Goal: Task Accomplishment & Management: Manage account settings

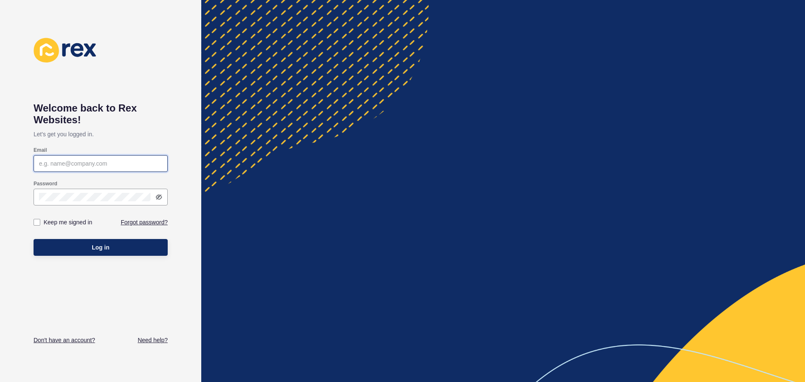
click at [119, 164] on input "Email" at bounding box center [100, 163] width 123 height 8
type input "[EMAIL_ADDRESS][DOMAIN_NAME]"
click at [34, 239] on button "Log in" at bounding box center [101, 247] width 134 height 17
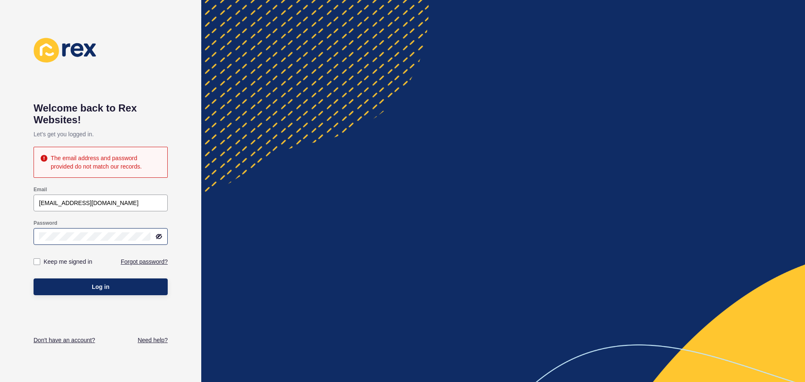
click at [77, 241] on div at bounding box center [101, 236] width 134 height 17
click at [18, 237] on div "Welcome back to [PERSON_NAME] Websites! Let's get you logged in. The email addr…" at bounding box center [100, 191] width 201 height 382
click at [7, 239] on div "Welcome back to [PERSON_NAME] Websites! Let's get you logged in. The email addr…" at bounding box center [100, 191] width 201 height 382
click at [34, 278] on button "Log in" at bounding box center [101, 286] width 134 height 17
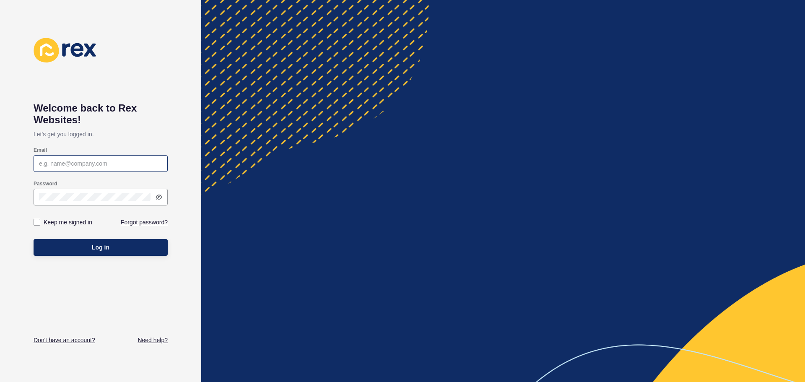
click at [94, 158] on div at bounding box center [101, 163] width 134 height 17
type input "radhika@hillierproeprty.com.au"
click at [34, 239] on button "Log in" at bounding box center [101, 247] width 134 height 17
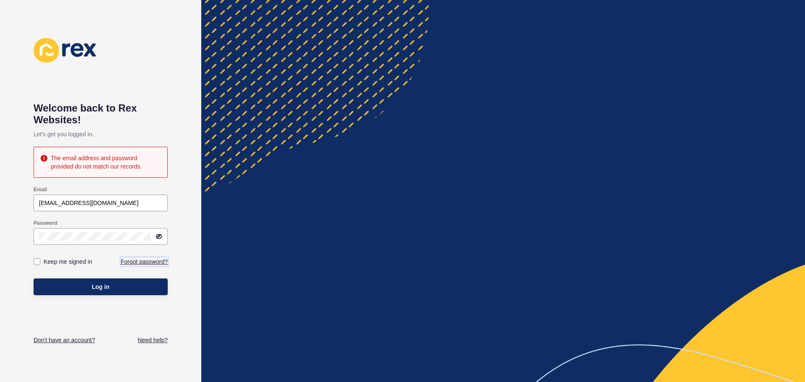
click at [147, 262] on link "Forgot password?" at bounding box center [144, 261] width 47 height 8
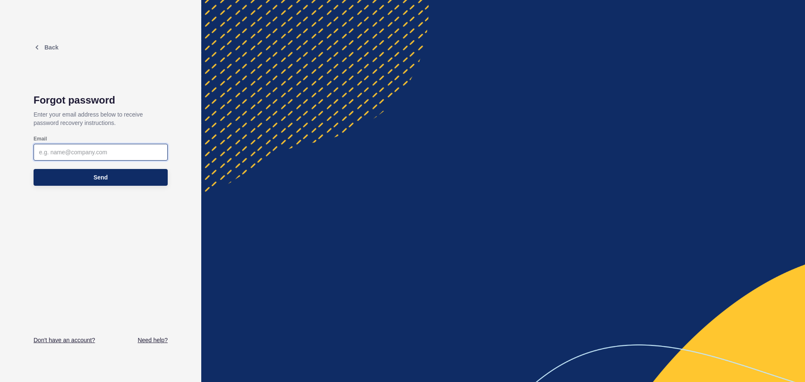
click at [132, 149] on input "Email" at bounding box center [100, 152] width 123 height 8
type input "[EMAIL_ADDRESS][DOMAIN_NAME]"
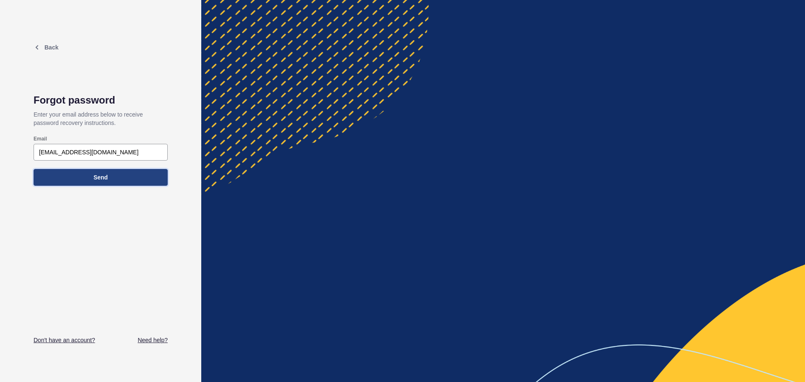
click at [104, 173] on span "Send" at bounding box center [100, 177] width 14 height 8
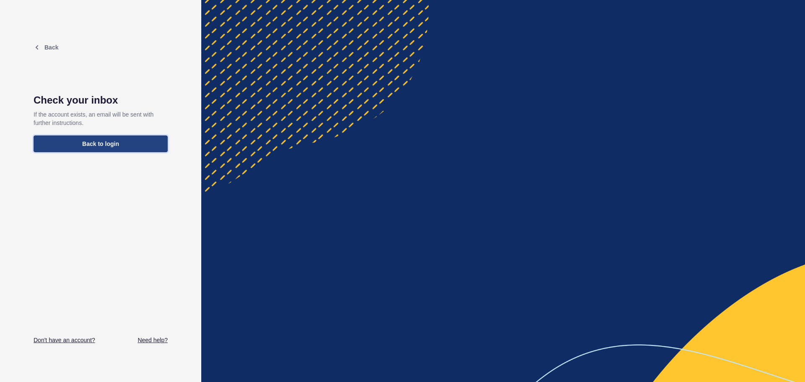
click at [122, 144] on button "Back to login" at bounding box center [101, 143] width 134 height 17
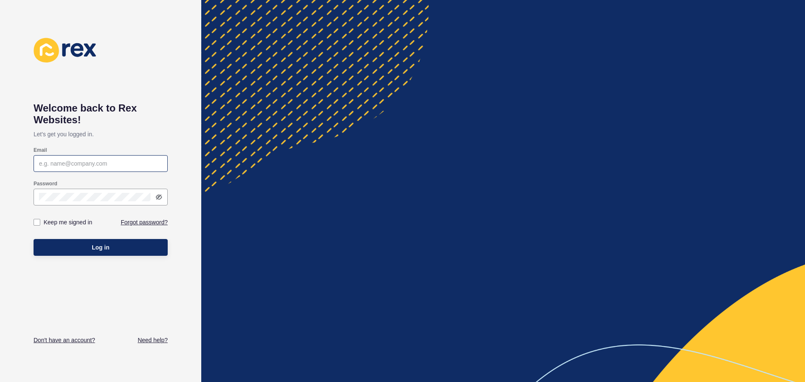
click at [90, 170] on div at bounding box center [101, 163] width 134 height 17
type input "[EMAIL_ADDRESS][DOMAIN_NAME]"
click at [106, 205] on div at bounding box center [101, 197] width 134 height 17
click at [113, 258] on div "Log in" at bounding box center [101, 247] width 134 height 25
click at [120, 249] on button "Log in" at bounding box center [101, 247] width 134 height 17
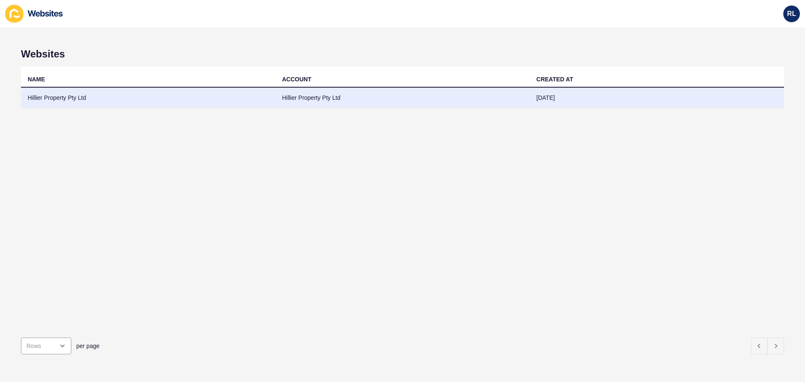
click at [218, 106] on td "Hillier Property Pty Ltd" at bounding box center [148, 98] width 254 height 21
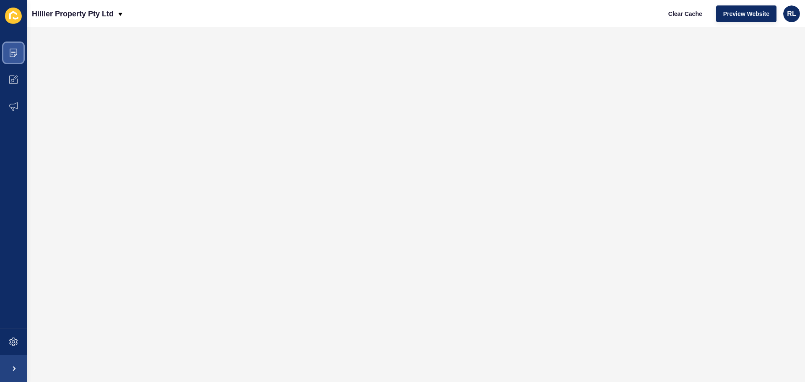
click at [18, 56] on span at bounding box center [13, 52] width 27 height 27
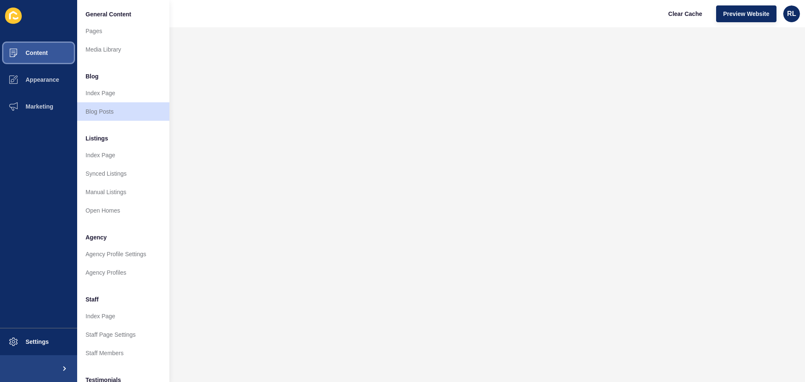
click at [52, 57] on button "Content" at bounding box center [38, 52] width 77 height 27
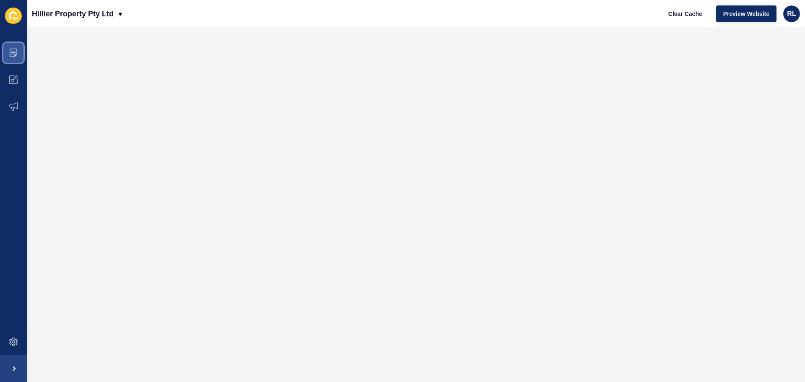
click at [13, 57] on span at bounding box center [13, 52] width 27 height 27
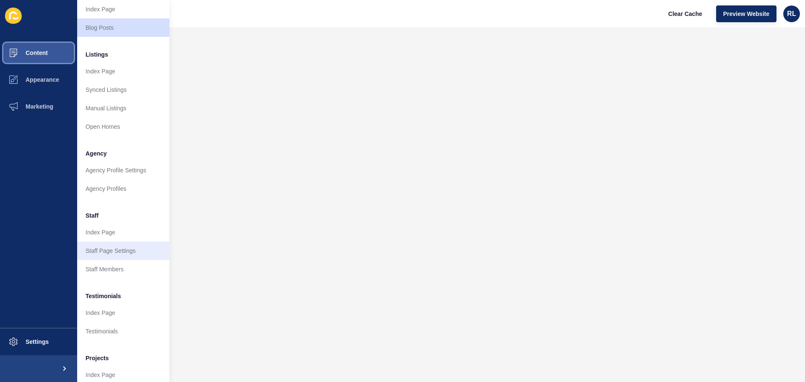
scroll to position [116, 0]
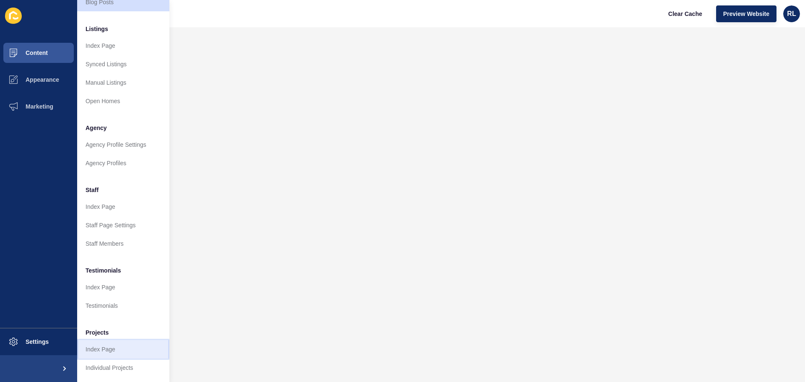
click at [114, 341] on link "Index Page" at bounding box center [123, 349] width 92 height 18
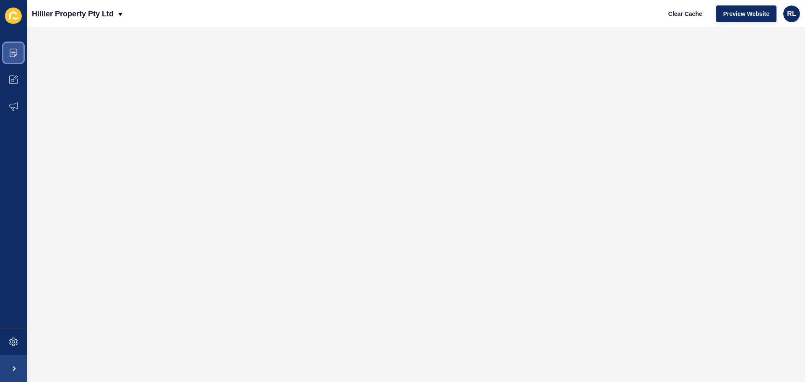
click at [16, 60] on span at bounding box center [13, 52] width 27 height 27
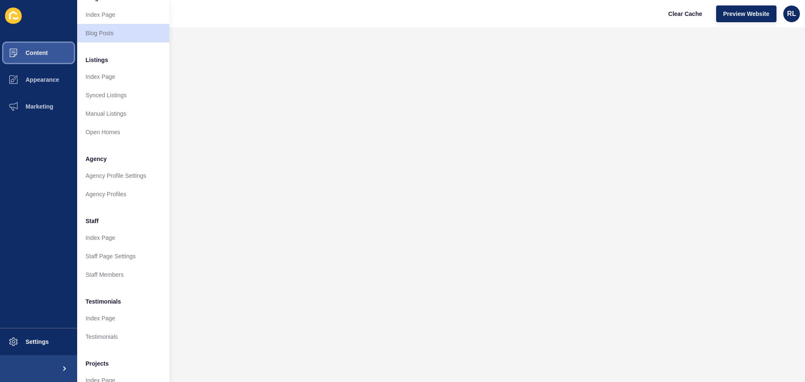
scroll to position [116, 0]
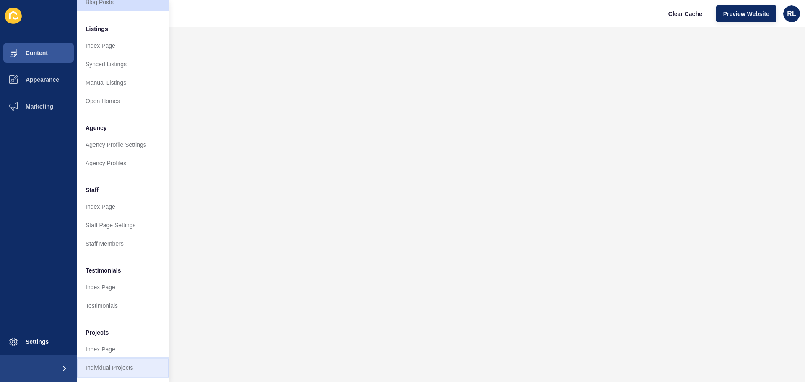
click at [115, 360] on link "Individual Projects" at bounding box center [123, 367] width 92 height 18
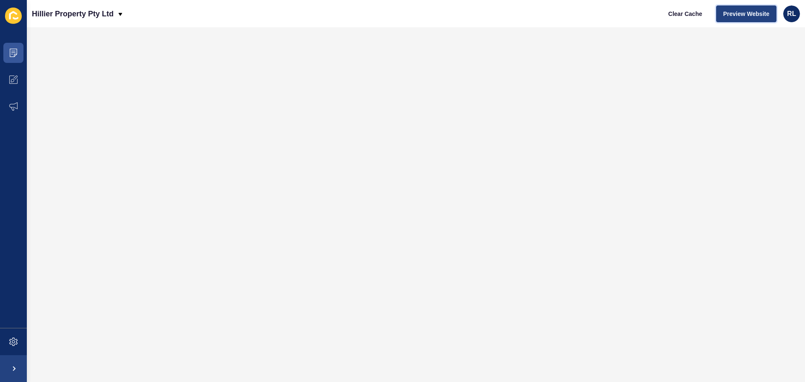
click at [740, 16] on span "Preview Website" at bounding box center [746, 14] width 46 height 8
click at [741, 12] on span "Preview Website" at bounding box center [746, 14] width 46 height 8
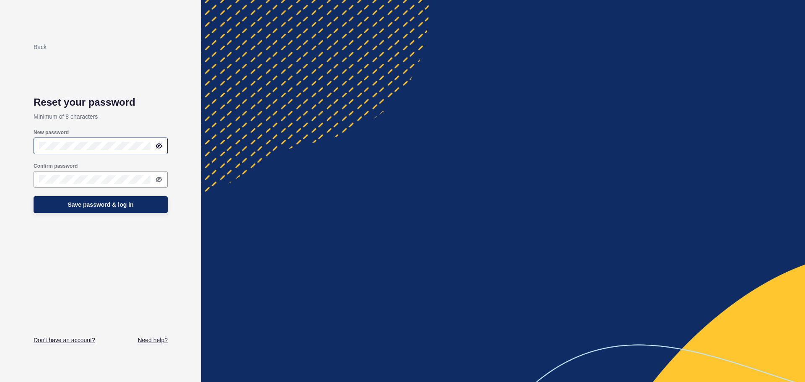
click at [126, 150] on div at bounding box center [101, 145] width 134 height 17
click at [67, 172] on div at bounding box center [101, 179] width 134 height 17
click at [66, 199] on button "Save password & log in" at bounding box center [101, 204] width 134 height 17
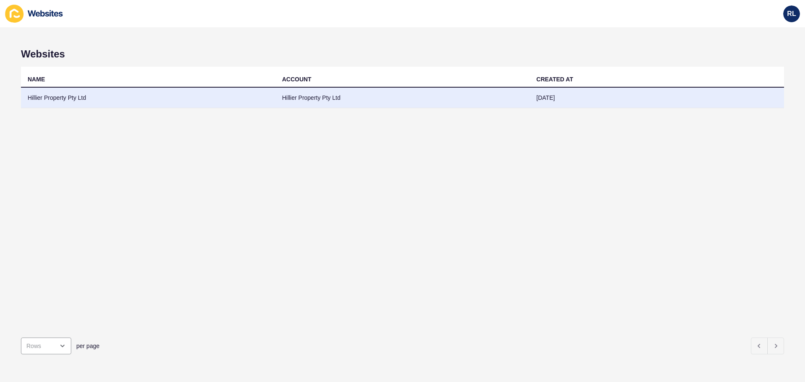
click at [158, 94] on td "Hillier Property Pty Ltd" at bounding box center [148, 98] width 254 height 21
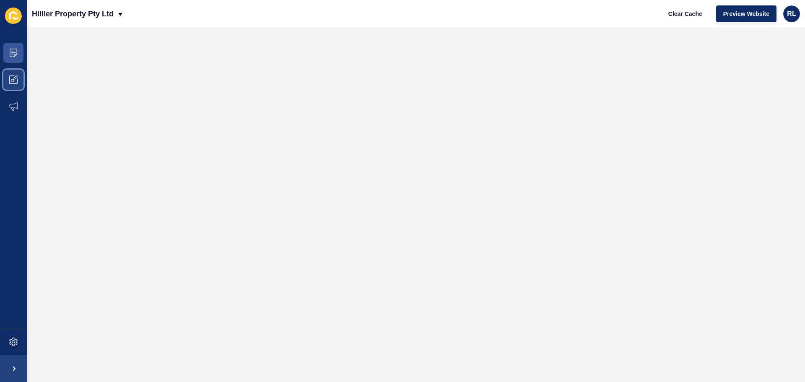
click at [15, 76] on icon at bounding box center [13, 79] width 8 height 8
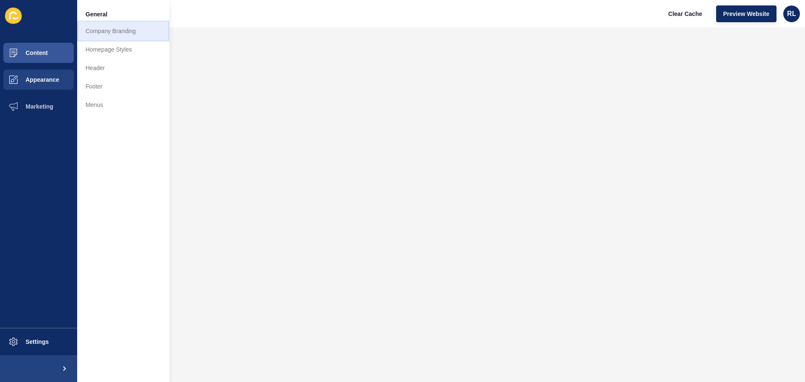
click at [111, 29] on link "Company Branding" at bounding box center [123, 31] width 92 height 18
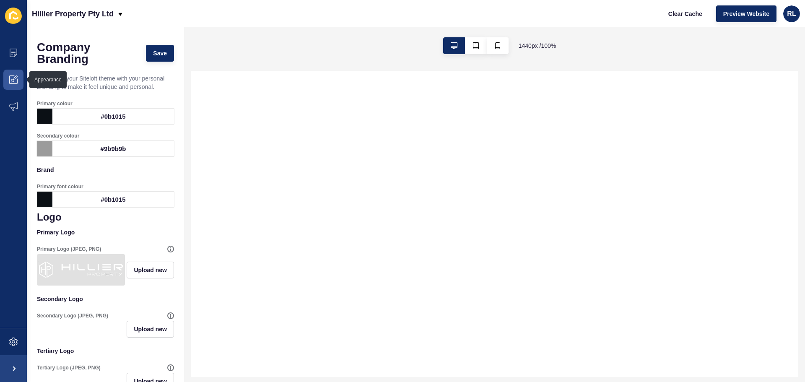
select select
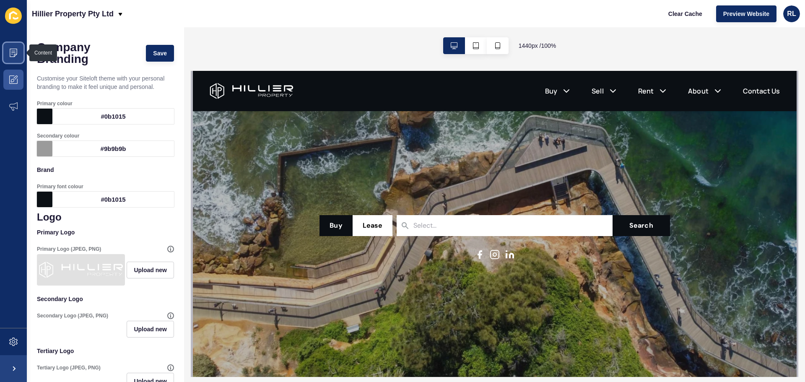
click at [9, 52] on icon at bounding box center [13, 53] width 8 height 8
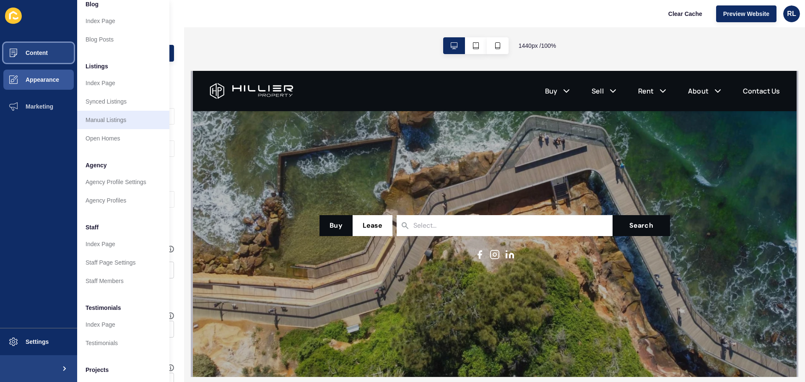
scroll to position [116, 0]
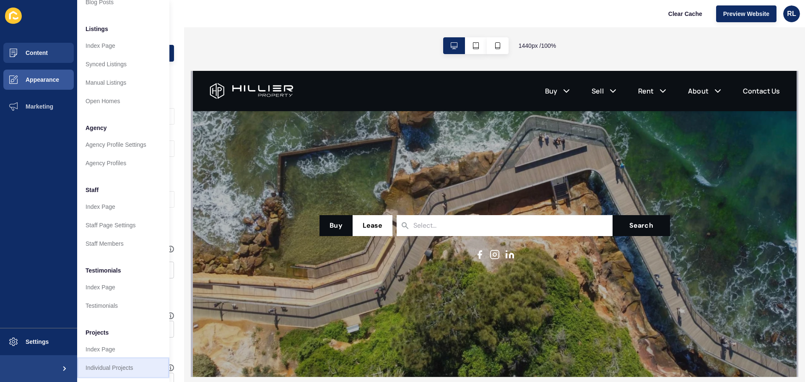
click at [144, 365] on link "Individual Projects" at bounding box center [123, 367] width 92 height 18
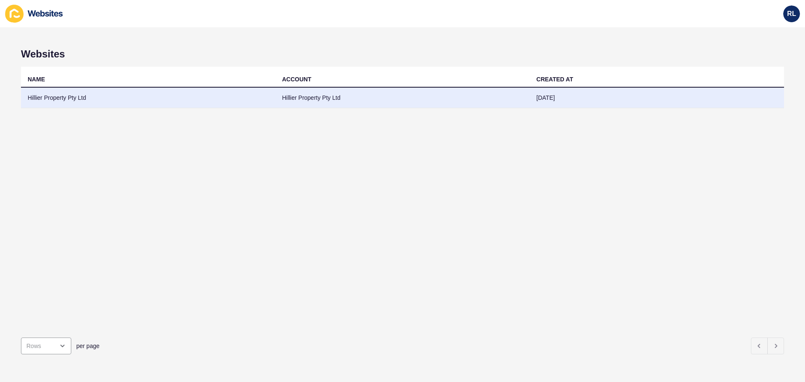
click at [330, 96] on td "Hillier Property Pty Ltd" at bounding box center [402, 98] width 254 height 21
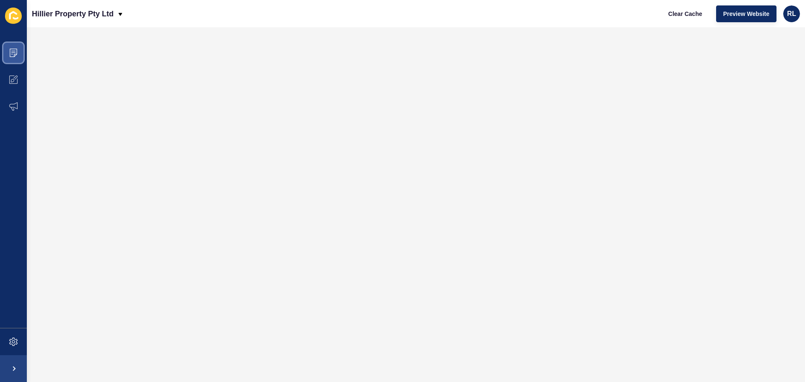
click at [6, 44] on span at bounding box center [13, 52] width 27 height 27
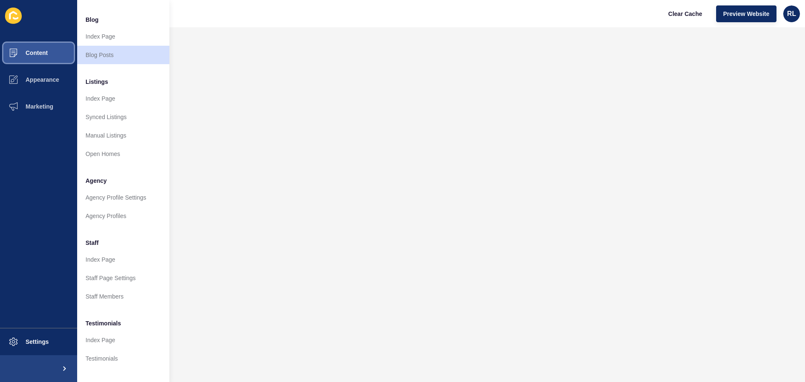
scroll to position [116, 0]
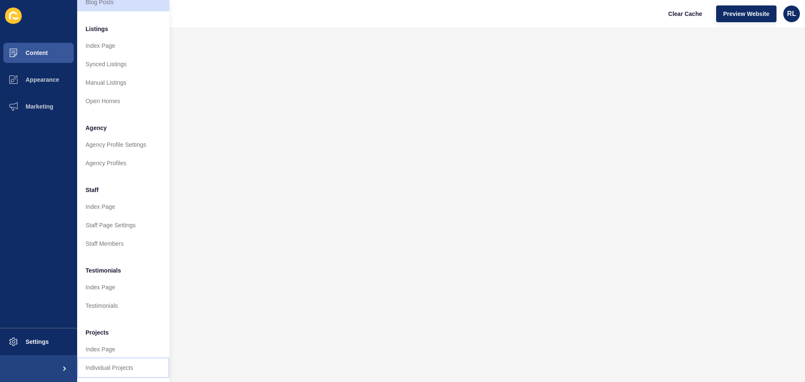
click at [130, 363] on link "Individual Projects" at bounding box center [123, 367] width 92 height 18
